Goal: Task Accomplishment & Management: Manage account settings

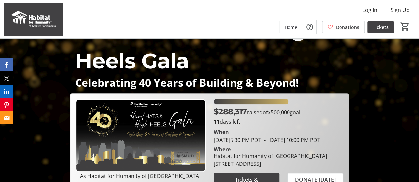
scroll to position [58, 0]
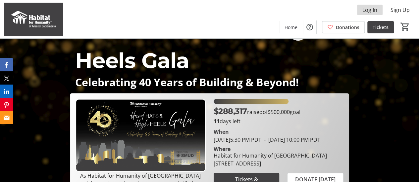
click at [378, 12] on span at bounding box center [369, 10] width 25 height 16
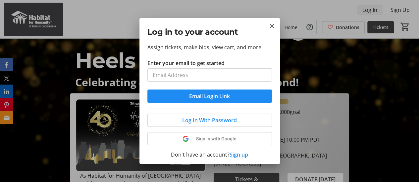
scroll to position [0, 0]
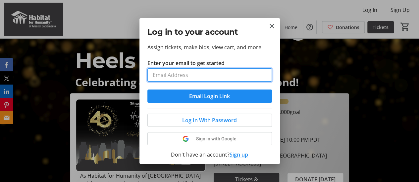
click at [226, 77] on input "Enter your email to get started" at bounding box center [209, 74] width 124 height 13
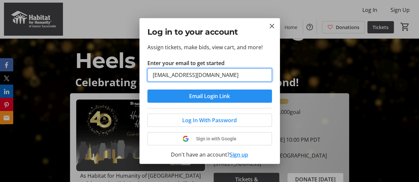
type input "[EMAIL_ADDRESS][DOMAIN_NAME]"
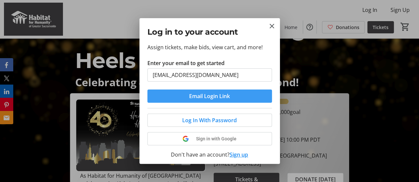
click at [226, 94] on span "Email Login Link" at bounding box center [209, 96] width 41 height 8
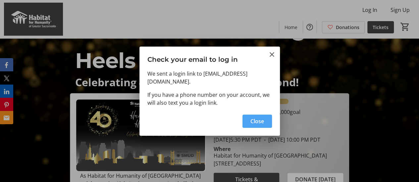
click at [249, 115] on span "button" at bounding box center [256, 121] width 29 height 16
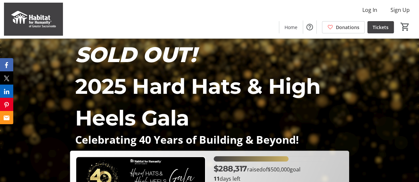
scroll to position [58, 0]
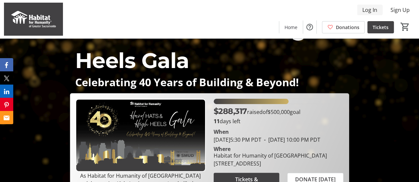
click at [363, 8] on span "Log In" at bounding box center [369, 10] width 15 height 8
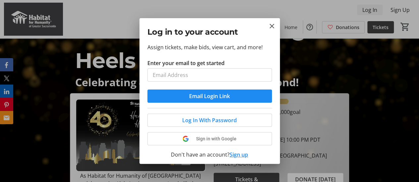
scroll to position [0, 0]
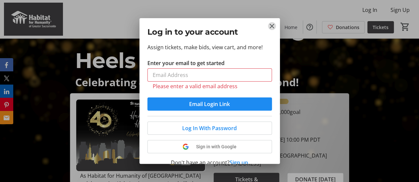
click at [270, 29] on mat-icon "Close" at bounding box center [272, 26] width 8 height 8
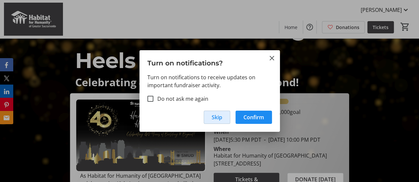
click at [212, 117] on span "Skip" at bounding box center [216, 117] width 11 height 8
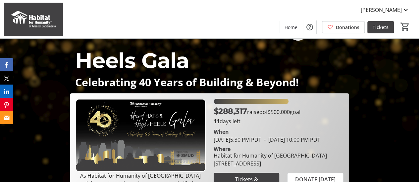
scroll to position [58, 0]
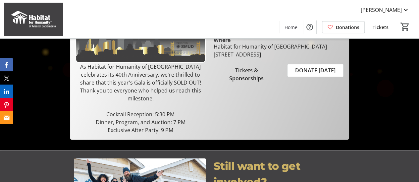
scroll to position [166, 0]
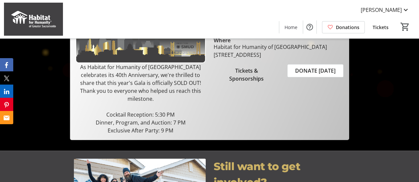
click at [249, 78] on span "Tickets & Sponsorships" at bounding box center [246, 75] width 50 height 16
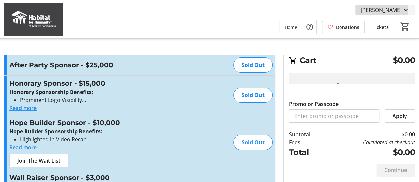
click at [384, 11] on span "[PERSON_NAME]" at bounding box center [380, 10] width 41 height 8
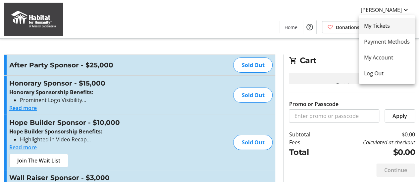
click at [376, 24] on span "My Tickets" at bounding box center [387, 26] width 46 height 8
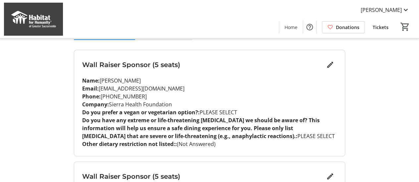
scroll to position [78, 0]
click at [329, 63] on mat-icon "Edit" at bounding box center [330, 65] width 8 height 8
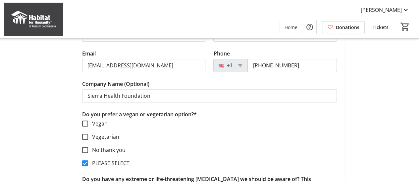
scroll to position [155, 0]
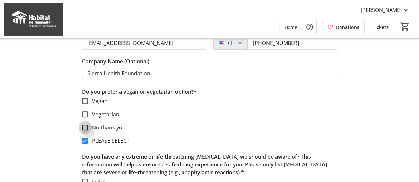
click at [85, 128] on input "No thank you" at bounding box center [85, 128] width 6 height 6
checkbox input "true"
click at [84, 141] on input "PLEASE SELECT" at bounding box center [85, 141] width 6 height 6
checkbox input "false"
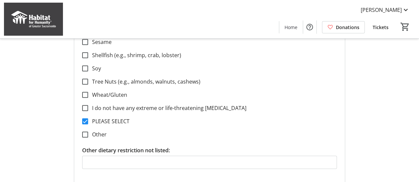
scroll to position [348, 0]
click at [84, 121] on input "PLEASE SELECT" at bounding box center [85, 121] width 6 height 6
checkbox input "false"
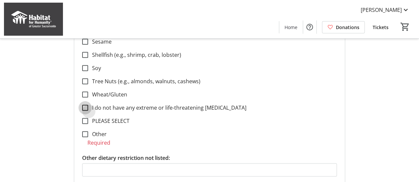
click at [84, 107] on input "I do not have any extreme or life-threatening food allergies" at bounding box center [85, 108] width 6 height 6
checkbox input "true"
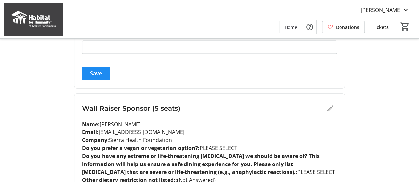
scroll to position [476, 0]
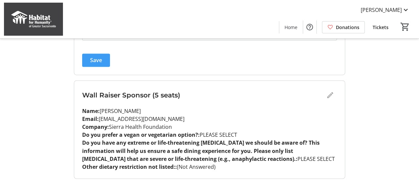
click at [102, 62] on span "submit" at bounding box center [96, 60] width 28 height 16
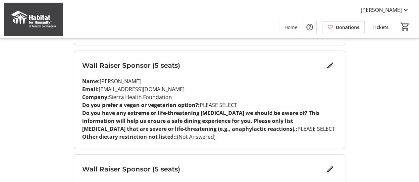
scroll to position [197, 0]
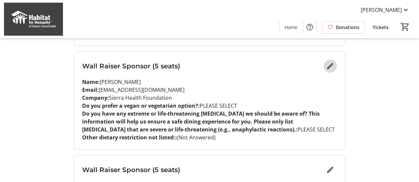
click at [330, 67] on mat-icon "Edit" at bounding box center [330, 66] width 8 height 8
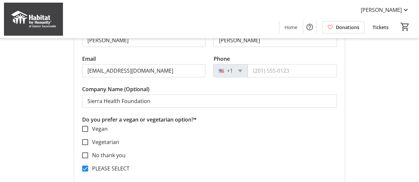
scroll to position [310, 0]
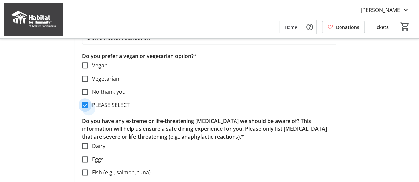
click at [84, 106] on input "PLEASE SELECT" at bounding box center [85, 105] width 6 height 6
checkbox input "false"
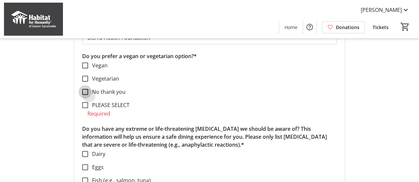
click at [83, 89] on input "No thank you" at bounding box center [85, 92] width 6 height 6
checkbox input "true"
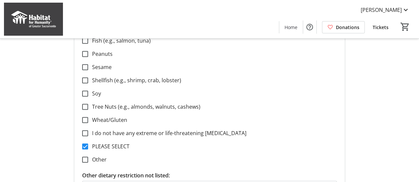
scroll to position [443, 0]
click at [84, 145] on input "PLEASE SELECT" at bounding box center [85, 146] width 6 height 6
checkbox input "false"
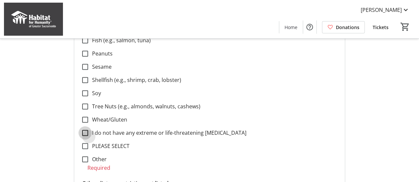
click at [84, 132] on input "I do not have any extreme or life-threatening food allergies" at bounding box center [85, 133] width 6 height 6
checkbox input "true"
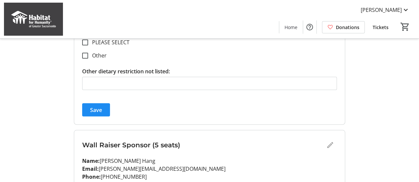
scroll to position [547, 0]
click at [100, 104] on span "submit" at bounding box center [96, 110] width 28 height 16
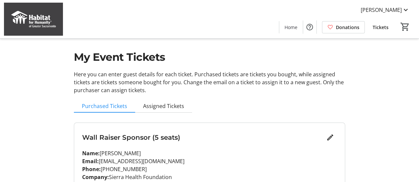
scroll to position [0, 0]
